Goal: Task Accomplishment & Management: Complete application form

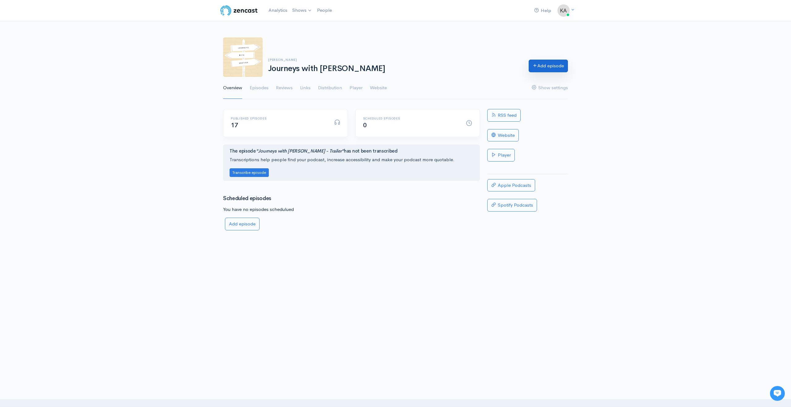
click at [540, 70] on link "Add episode" at bounding box center [548, 66] width 39 height 13
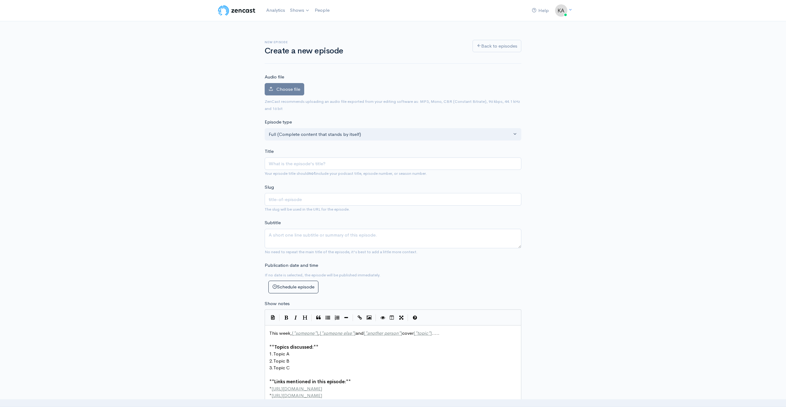
scroll to position [97, 0]
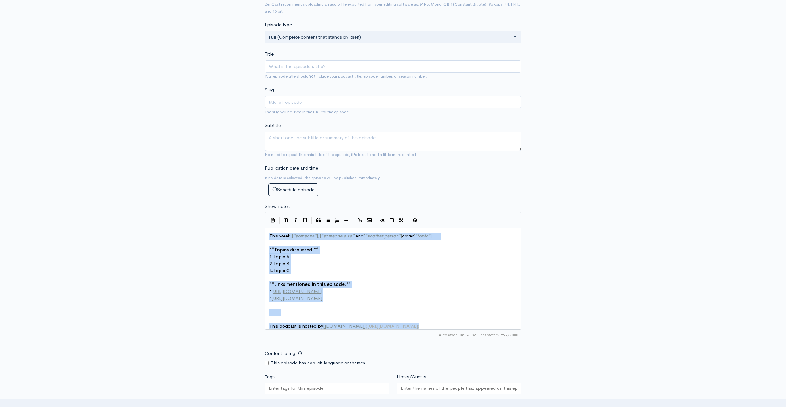
drag, startPoint x: 265, startPoint y: 236, endPoint x: 429, endPoint y: 336, distance: 192.0
click at [429, 336] on div "| | | | | xxxxxxxxxx This week, [ * someone * ] , [ * someone else * ] and [ * …" at bounding box center [393, 276] width 257 height 128
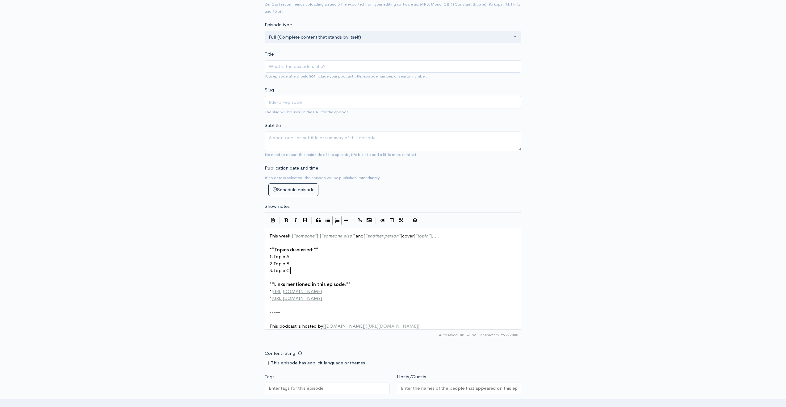
scroll to position [2, 0]
click at [313, 271] on pre "3. Topic C" at bounding box center [395, 270] width 255 height 7
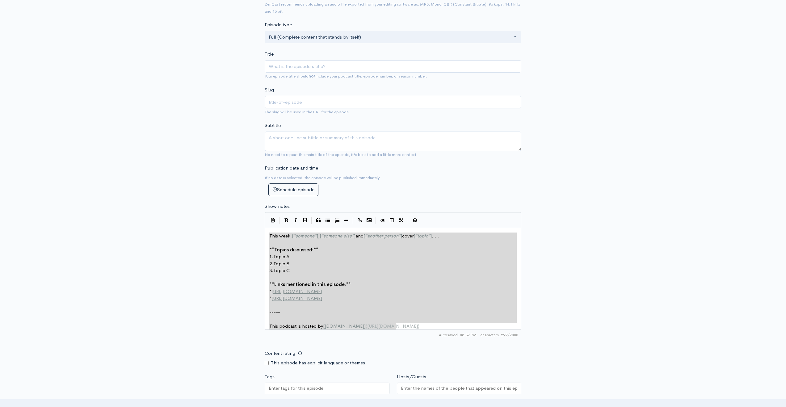
type textarea "This week, [*someone*], [*someone else*] and [*another person*] cover [*topic*]…"
drag, startPoint x: 270, startPoint y: 234, endPoint x: 430, endPoint y: 344, distance: 193.8
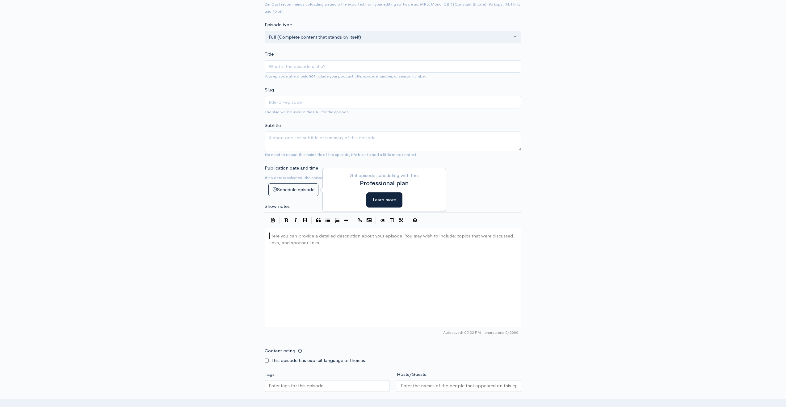
scroll to position [13, 0]
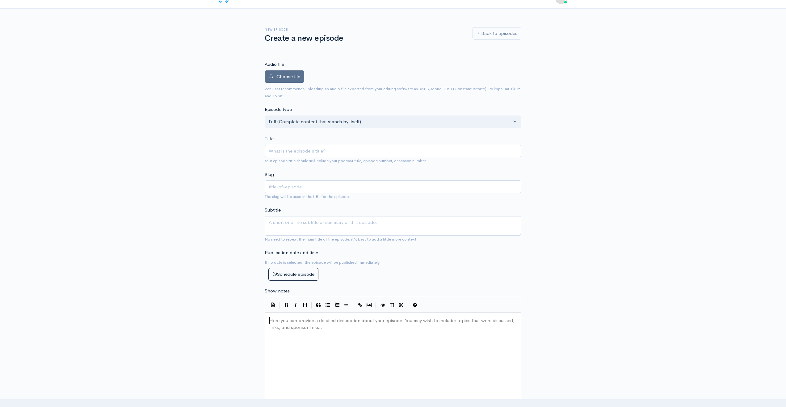
click at [290, 75] on span "Choose file" at bounding box center [289, 77] width 24 height 6
click at [0, 0] on input "Choose file" at bounding box center [0, 0] width 0 height 0
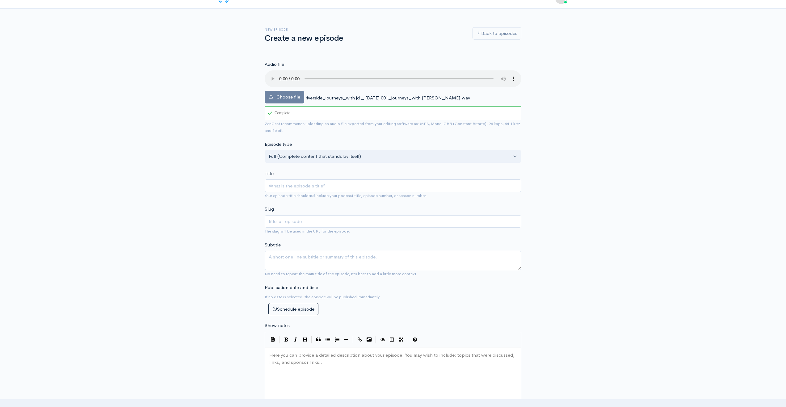
click at [274, 356] on pre "​" at bounding box center [395, 355] width 255 height 7
type textarea "​"
paste textarea
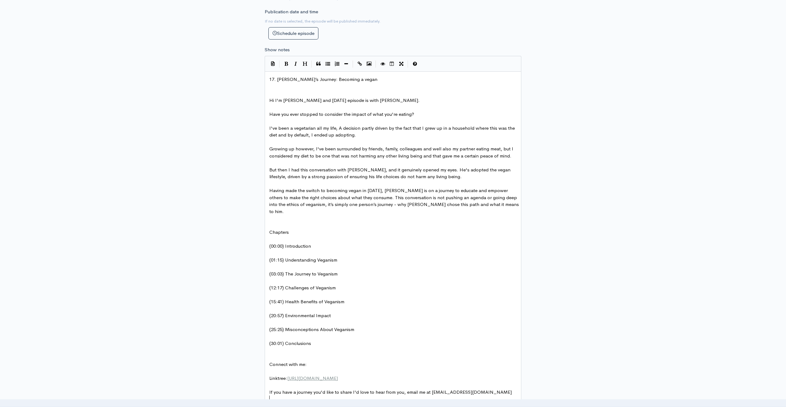
scroll to position [194, 0]
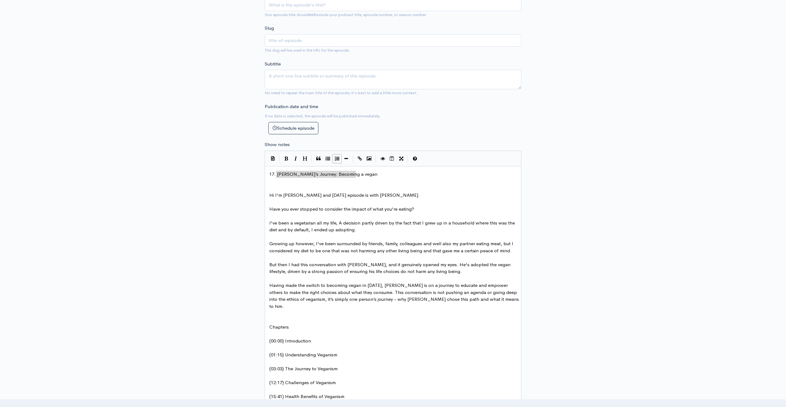
type textarea "17. [PERSON_NAME]’s Journey: Becoming a vegan"
drag, startPoint x: 360, startPoint y: 175, endPoint x: 263, endPoint y: 172, distance: 97.4
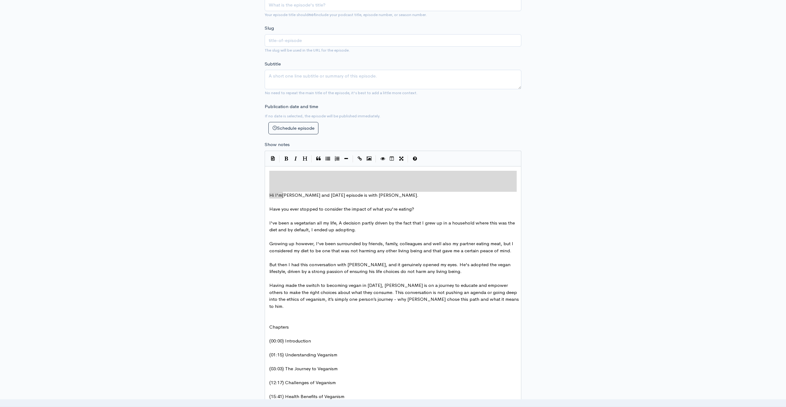
type textarea "Hi I'm"
drag, startPoint x: 283, startPoint y: 176, endPoint x: 283, endPoint y: 192, distance: 15.2
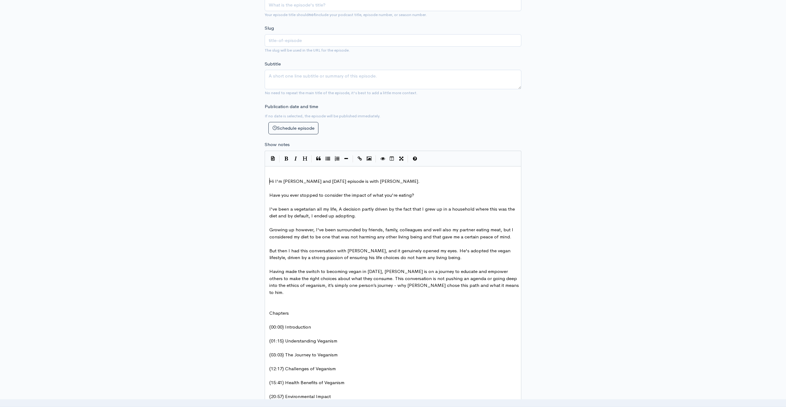
click at [271, 181] on span "Hi I'm [PERSON_NAME] and [DATE] episode is with [PERSON_NAME]." at bounding box center [344, 181] width 150 height 6
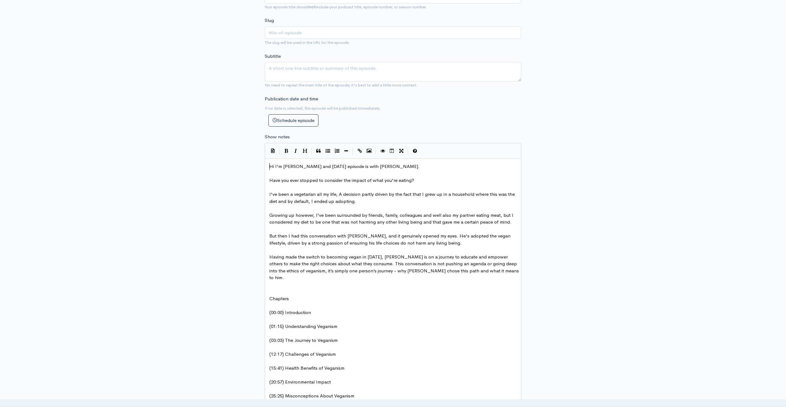
scroll to position [231, 0]
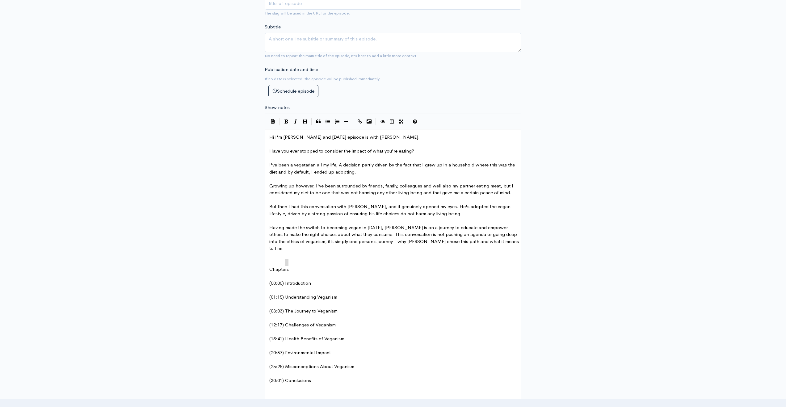
type textarea "Chapters"
drag, startPoint x: 287, startPoint y: 265, endPoint x: 283, endPoint y: 264, distance: 4.2
click at [288, 119] on button "Bold" at bounding box center [286, 121] width 9 height 9
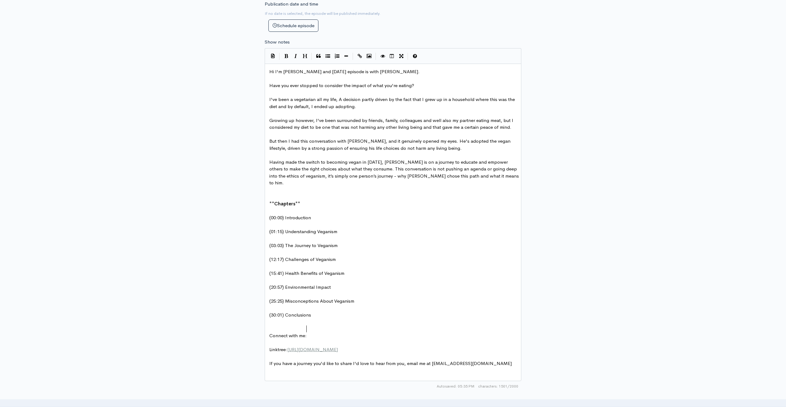
type textarea "Connect with me:"
drag, startPoint x: 313, startPoint y: 331, endPoint x: 261, endPoint y: 331, distance: 51.9
click at [286, 54] on icon "Bold" at bounding box center [287, 56] width 4 height 5
click at [457, 284] on pre "(20:57) Environmental Impact" at bounding box center [395, 287] width 255 height 7
click at [364, 170] on span "Having made the switch to becoming vegan in [DATE], [PERSON_NAME] is on a journ…" at bounding box center [394, 172] width 251 height 27
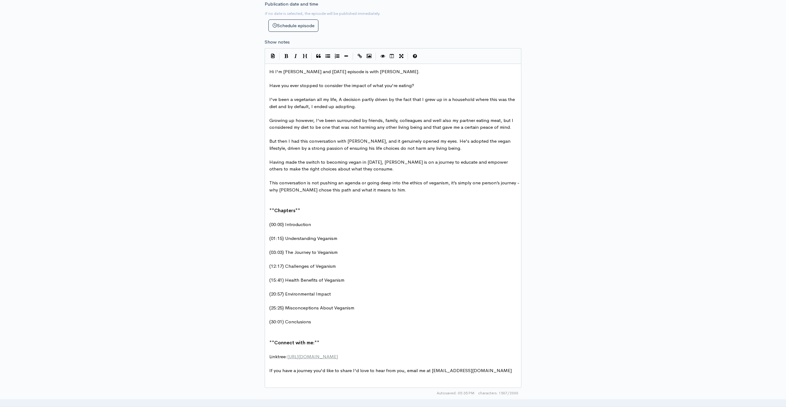
click at [388, 192] on pre "This conversation is not pushing an agenda or going deep into the ethics of veg…" at bounding box center [395, 187] width 255 height 14
type textarea "!"
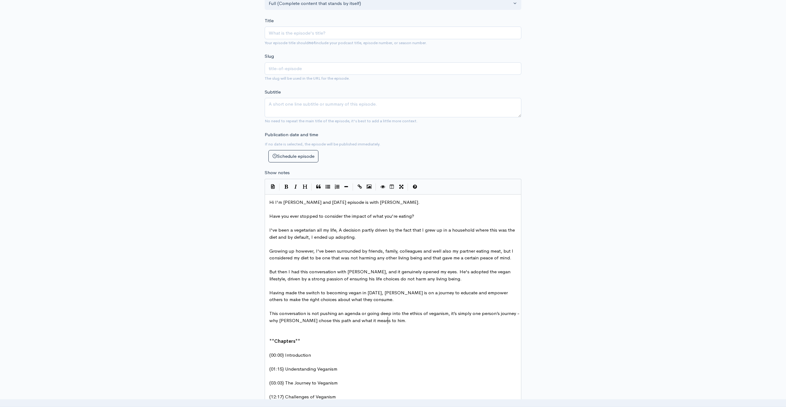
scroll to position [3, 0]
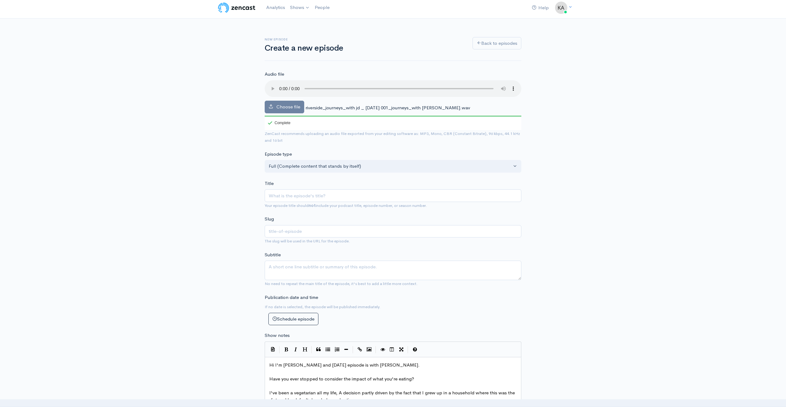
type textarea "."
click at [281, 194] on input "Title" at bounding box center [393, 195] width 257 height 13
type input "J"
type input "j"
type input "[PERSON_NAME]"
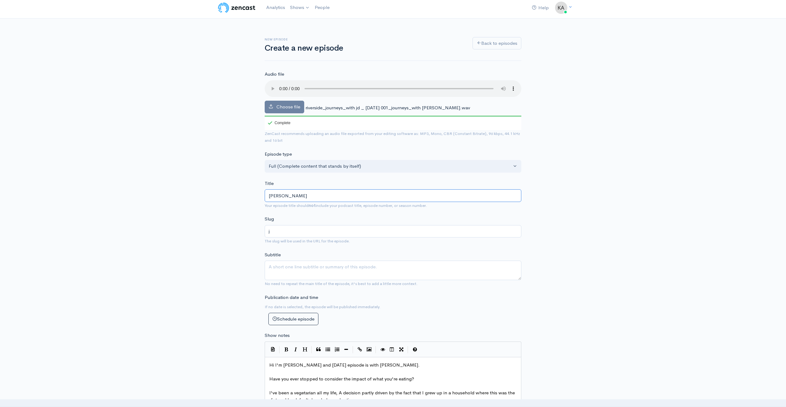
type input "ja"
type input "[PERSON_NAME]"
type input "Jayd"
type input "jayd"
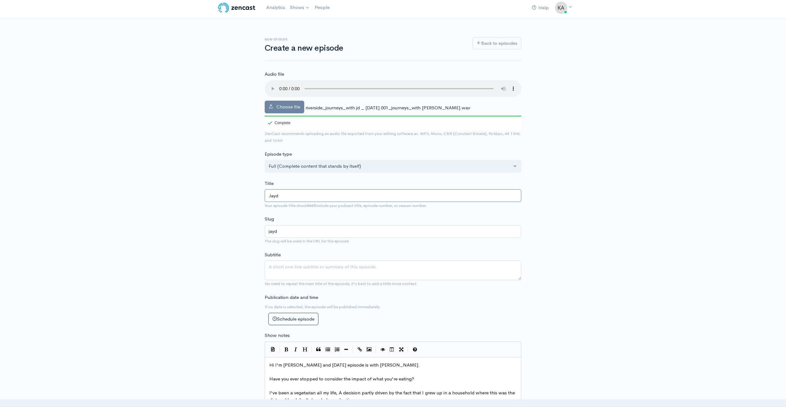
type input "Jayde"
type input "jayde"
type input "[PERSON_NAME]"
type input "[PERSON_NAME]'s"
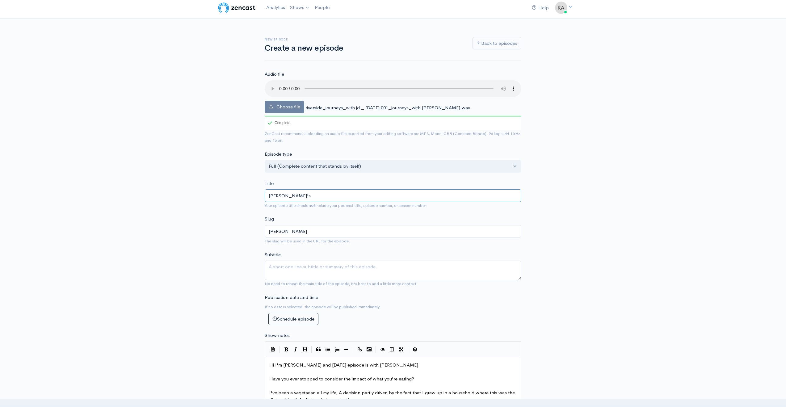
type input "jaydeeps"
type input "[PERSON_NAME]'s J"
type input "jaydeeps-j"
type input "[PERSON_NAME]'s Jo"
type input "jaydeeps-jo"
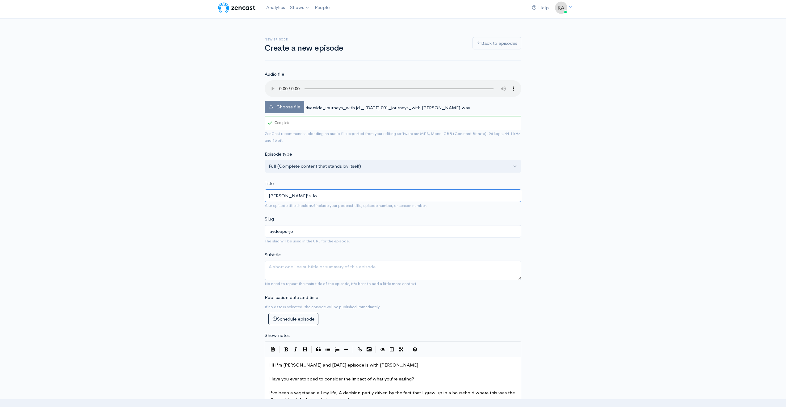
type input "[PERSON_NAME]'s Jou"
type input "jaydeeps-jou"
type input "[PERSON_NAME]'s Jour"
type input "jaydeeps-jour"
type input "[PERSON_NAME]'s Journ"
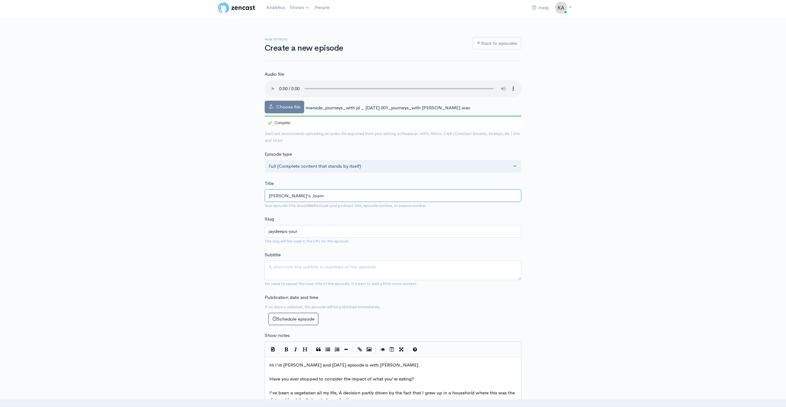
type input "jaydeeps-journ"
type input "[PERSON_NAME]'s Journe"
type input "jaydeeps-journe"
type input "[PERSON_NAME]'s Journey"
type input "jaydeeps-journey"
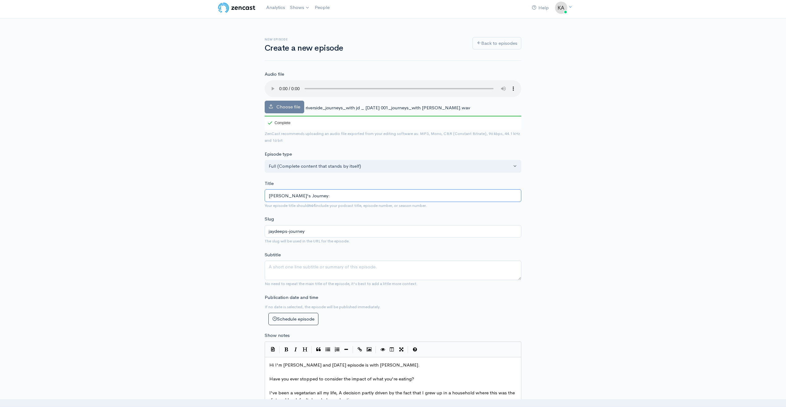
type input "[PERSON_NAME]'s Journey: B"
type input "jaydeeps-journey-b"
type input "[PERSON_NAME]'s Journey: Be"
type input "jaydeeps-journey-be"
type input "[PERSON_NAME]'s Journey: Bec"
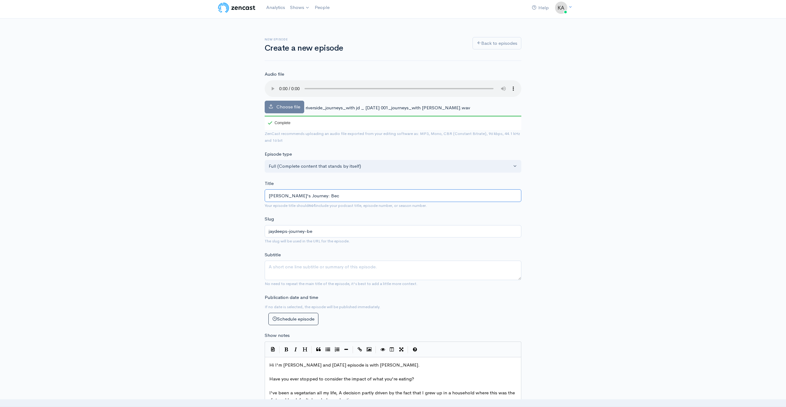
type input "jaydeeps-journey-bec"
type input "[PERSON_NAME]'s Journey: Beco"
type input "jaydeeps-journey-beco"
type input "[PERSON_NAME]'s Journey: Becom"
type input "jaydeeps-journey-becom"
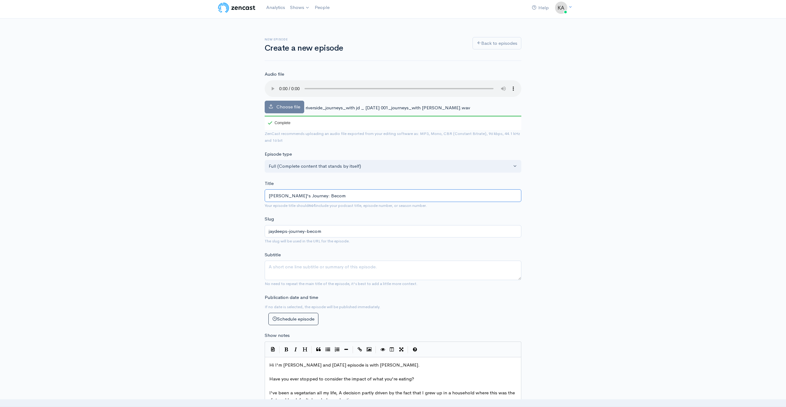
type input "[PERSON_NAME]'s Journey: Becomi"
type input "jaydeeps-journey-becomi"
type input "[PERSON_NAME]'s Journey: Becoming"
type input "jaydeeps-journey-becoming"
type input "[PERSON_NAME]'s Journey: Becoming a"
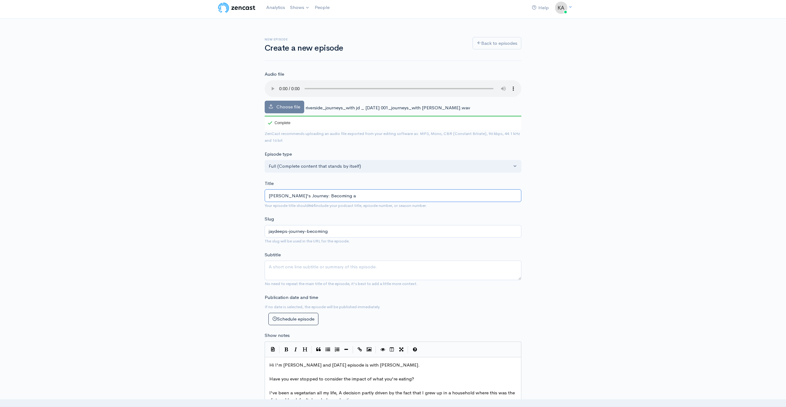
type input "jaydeeps-journey-becoming-a"
type input "[PERSON_NAME]'s Journey: Becoming a v"
type input "jaydeeps-journey-becoming-a-v"
type input "[PERSON_NAME]'s Journey: Becoming a ve"
type input "jaydeeps-journey-becoming-a-ve"
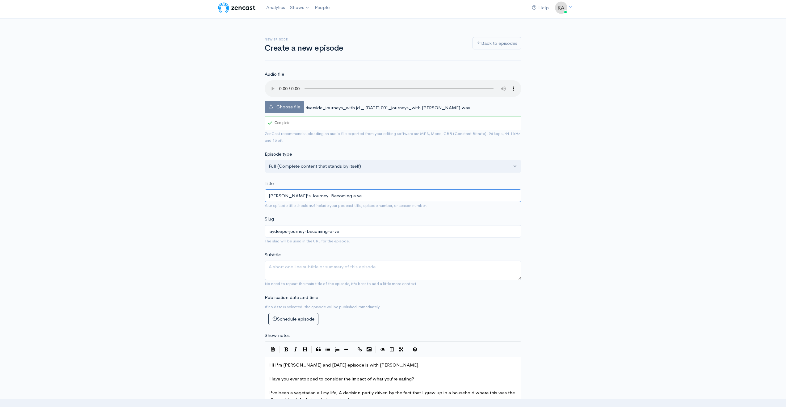
type input "[PERSON_NAME]'s Journey: Becoming a veg"
type input "jaydeeps-journey-becoming-a-veg"
type input "[PERSON_NAME]'s Journey: Becoming a [PERSON_NAME]"
type input "jaydeeps-journey-becoming-a-[PERSON_NAME]"
type input "[PERSON_NAME]'s Journey: Becoming a vegan"
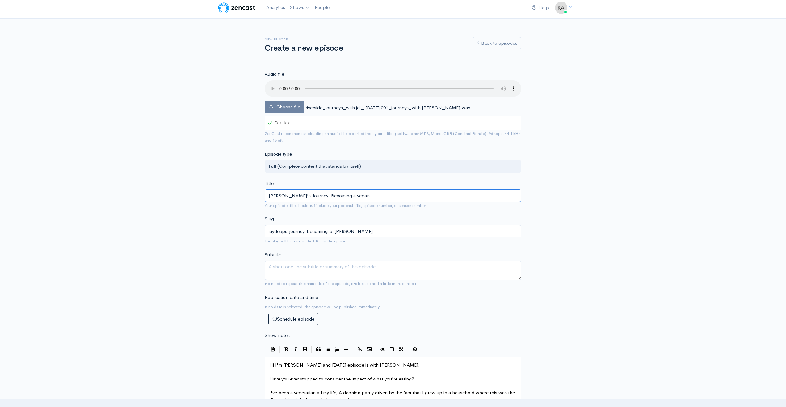
type input "jaydeeps-journey-becoming-a-vegan"
type input "[PERSON_NAME]'s Journey: Becoming a vegan"
paste textarea "journey to educate and empower others to make the right choices about what they…"
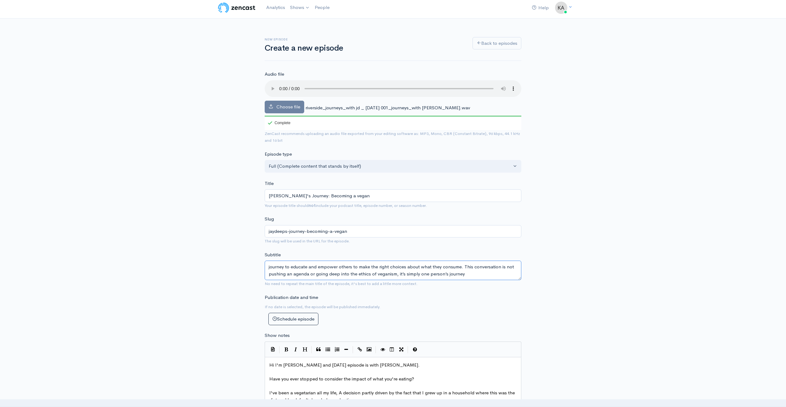
click at [270, 268] on textarea "journey to educate and empower others to make the right choices about what they…" at bounding box center [393, 270] width 257 height 19
click at [464, 272] on textarea "A journey to educate and empower others to make the right choices about what th…" at bounding box center [393, 270] width 257 height 19
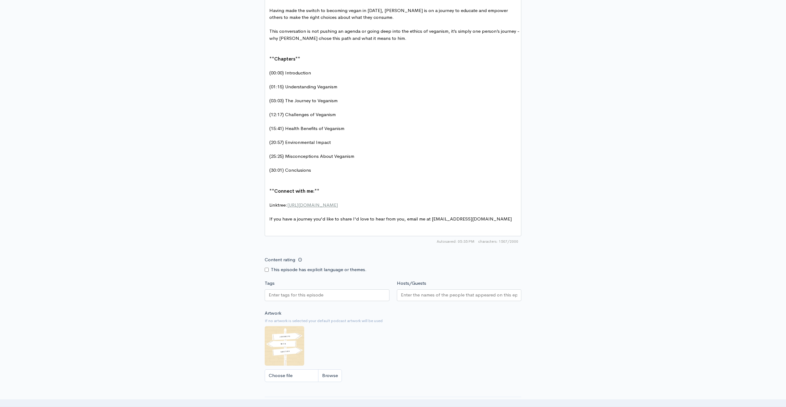
scroll to position [481, 0]
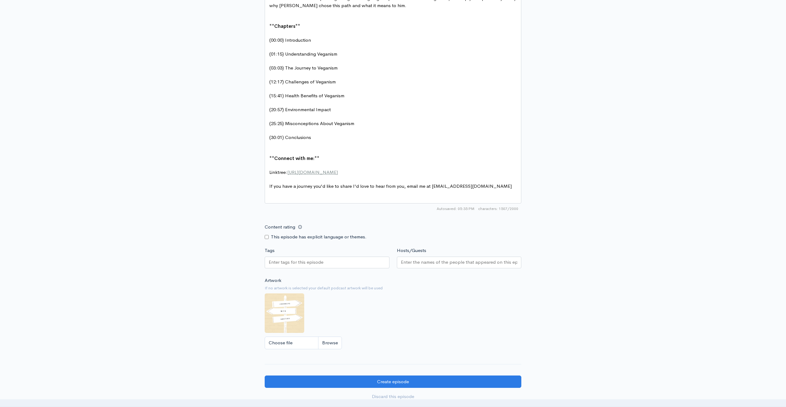
type textarea "A journey to educate and empower others to make the right choices about what th…"
click at [343, 269] on div at bounding box center [327, 263] width 125 height 12
type input "veganis"
type input "m"
type input "Veganism"
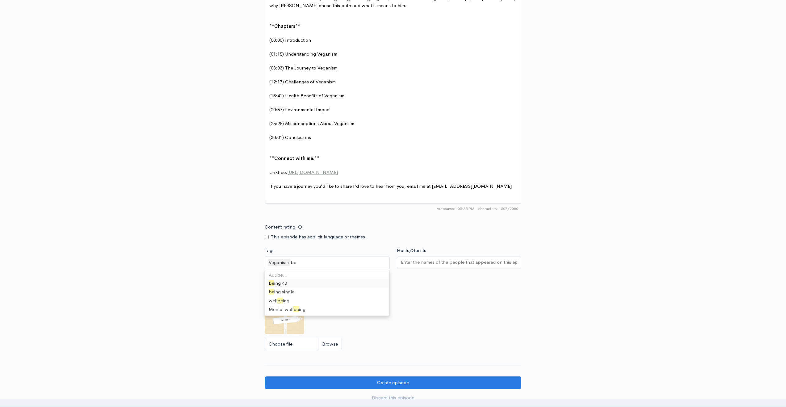
type input "b"
type input "vegan"
type input "f"
type input "plant based"
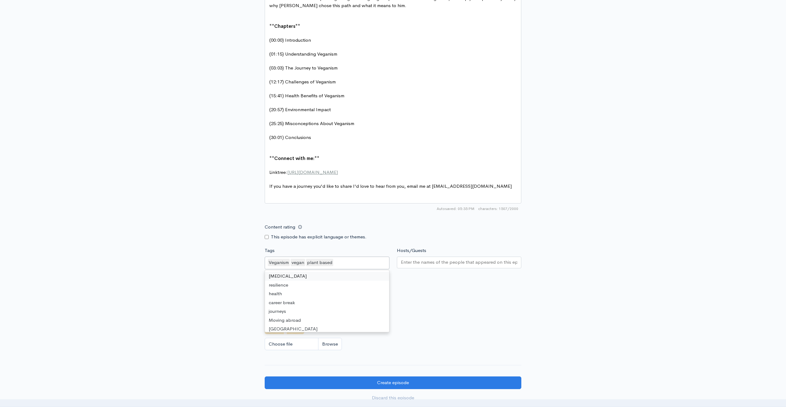
click at [318, 109] on span "(20:57) Environmental Impact" at bounding box center [299, 110] width 61 height 6
type textarea "o"
type textarea "i"
click at [345, 266] on div "Veganism vegan plant based" at bounding box center [327, 263] width 125 height 13
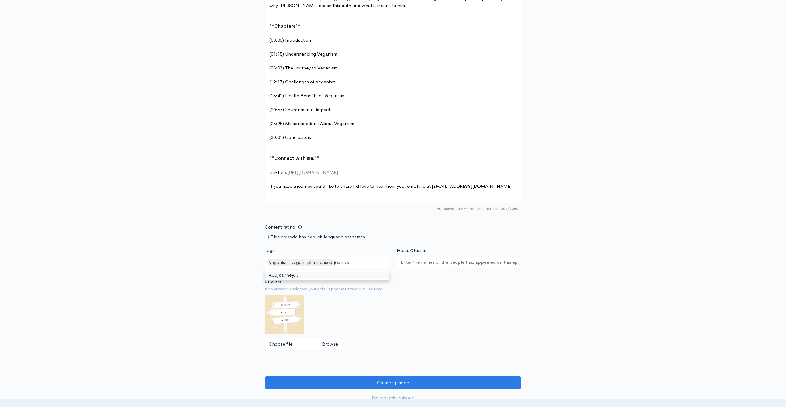
type input "journey"
type input "food"
click at [427, 266] on input "Hosts/Guests" at bounding box center [459, 262] width 117 height 7
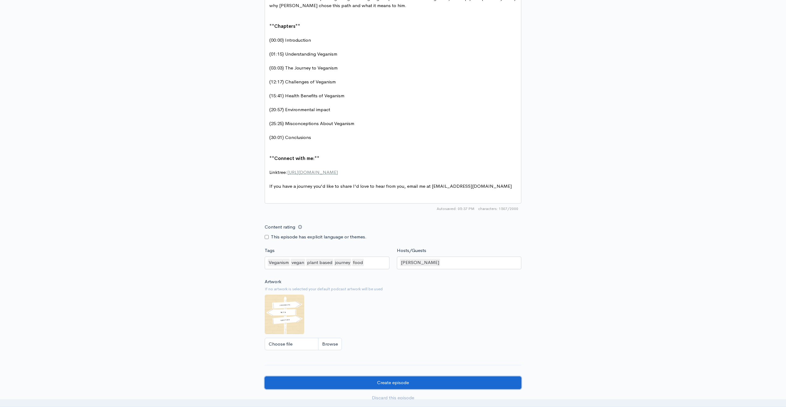
click at [393, 388] on input "Create episode" at bounding box center [393, 383] width 257 height 13
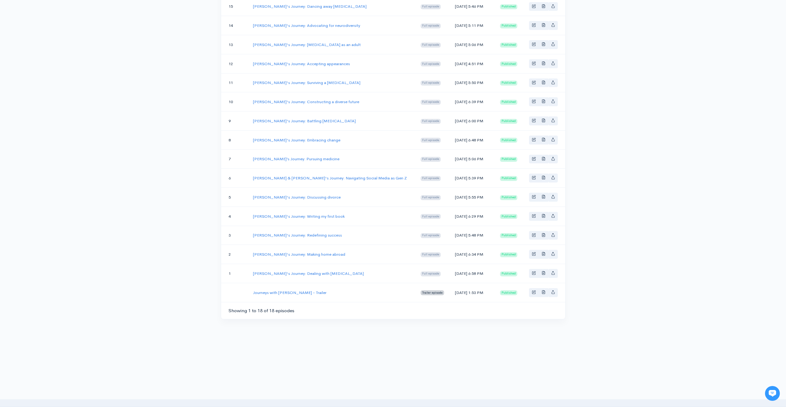
scroll to position [53, 0]
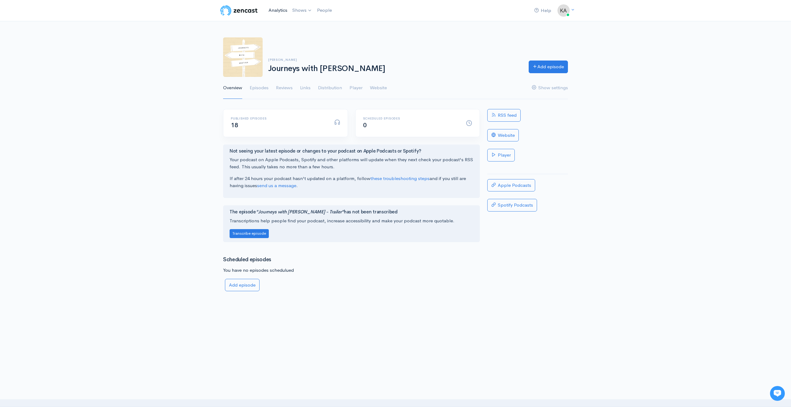
click at [272, 11] on link "Analytics" at bounding box center [278, 10] width 24 height 13
